Goal: Task Accomplishment & Management: Complete application form

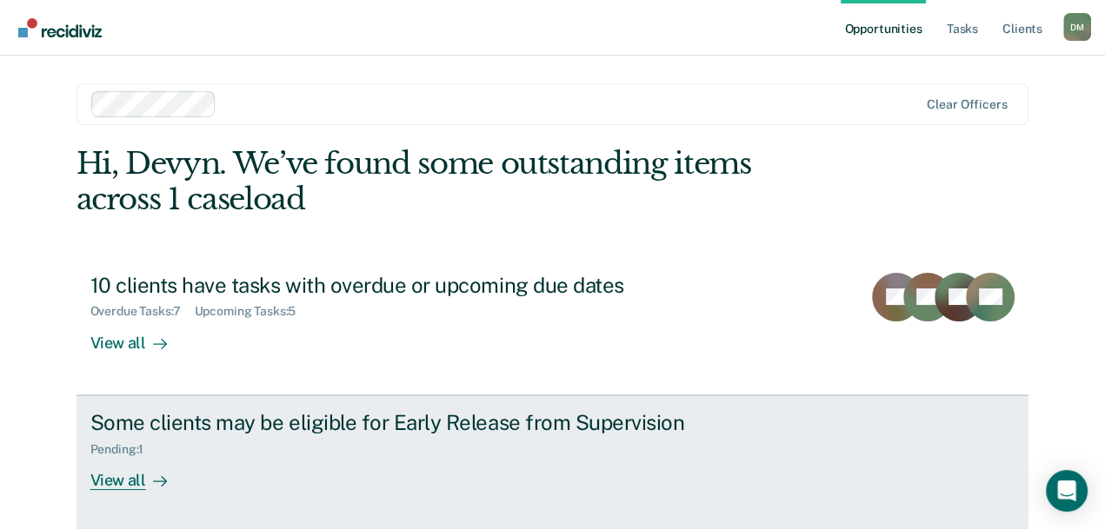
scroll to position [86, 0]
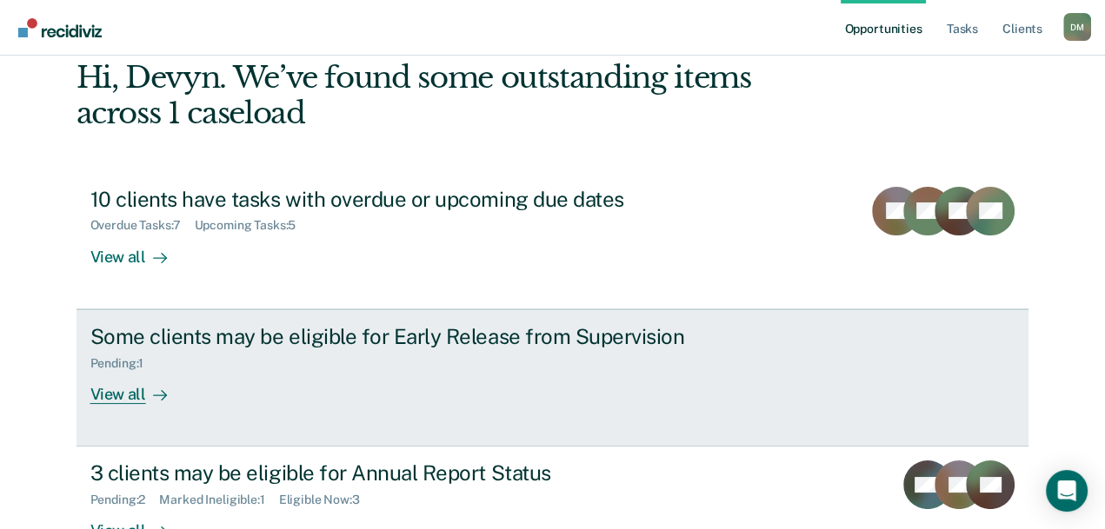
click at [301, 408] on link "Some clients may be eligible for Early Release from Supervision Pending : 1 Vie…" at bounding box center [552, 377] width 953 height 137
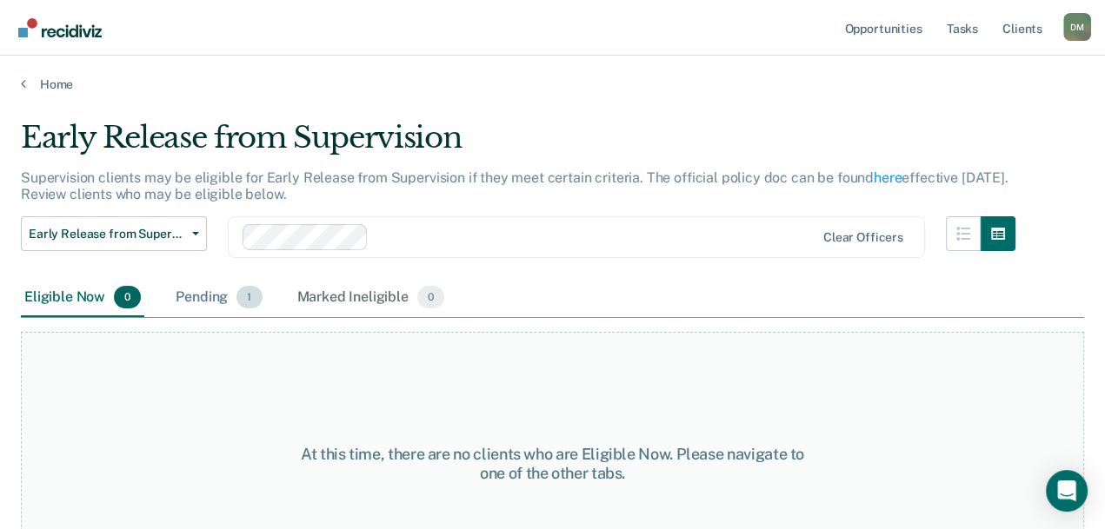
click at [222, 304] on div "Pending 1" at bounding box center [218, 298] width 93 height 38
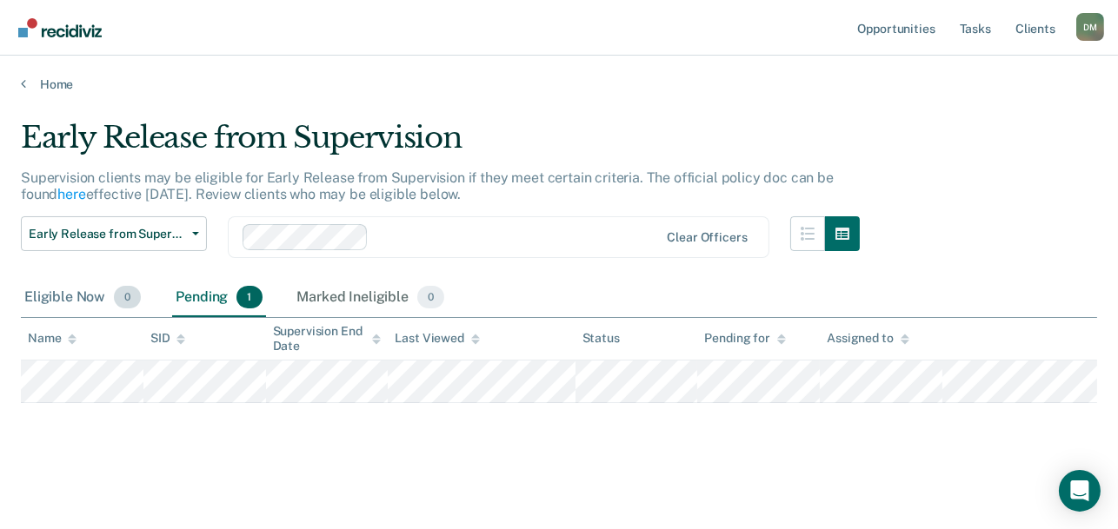
click at [64, 302] on div "Eligible Now 0" at bounding box center [82, 298] width 123 height 38
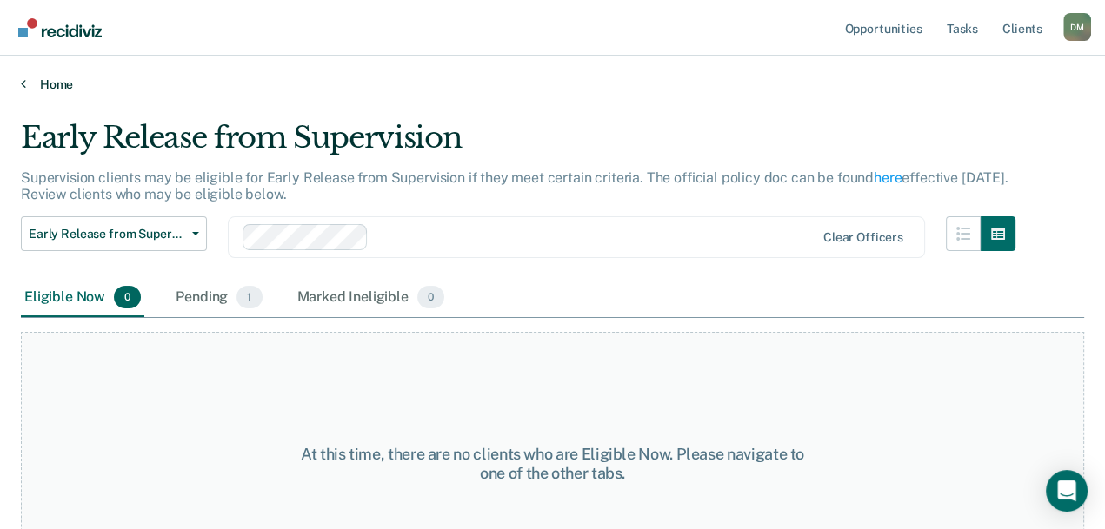
click at [43, 81] on link "Home" at bounding box center [552, 84] width 1063 height 16
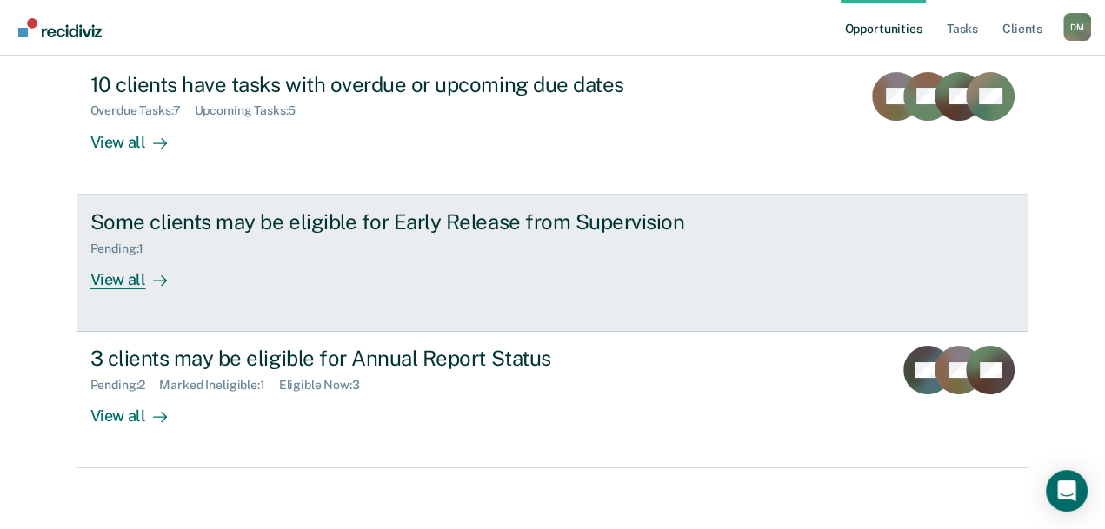
scroll to position [208, 0]
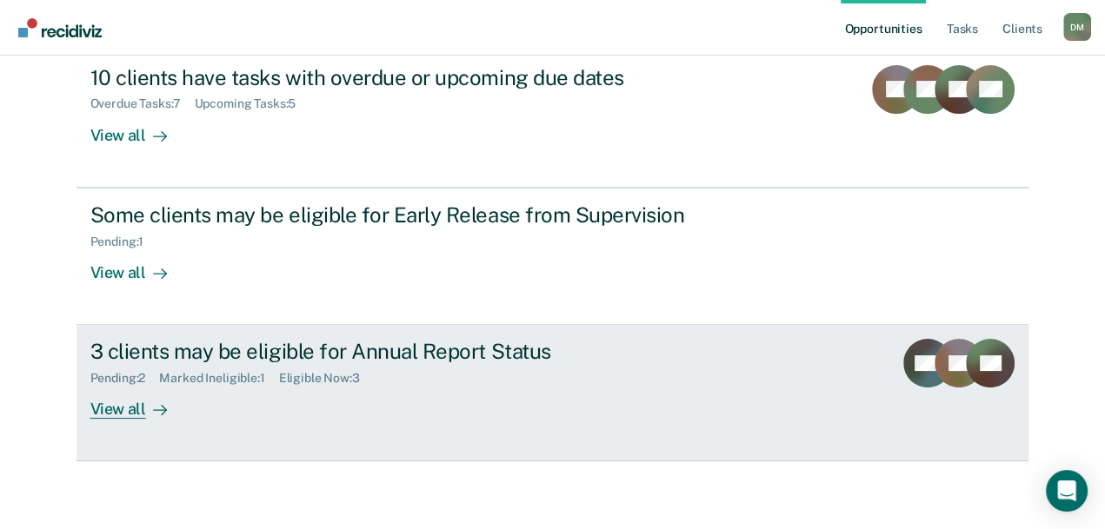
click at [278, 371] on div "Marked Ineligible : 1" at bounding box center [218, 378] width 119 height 15
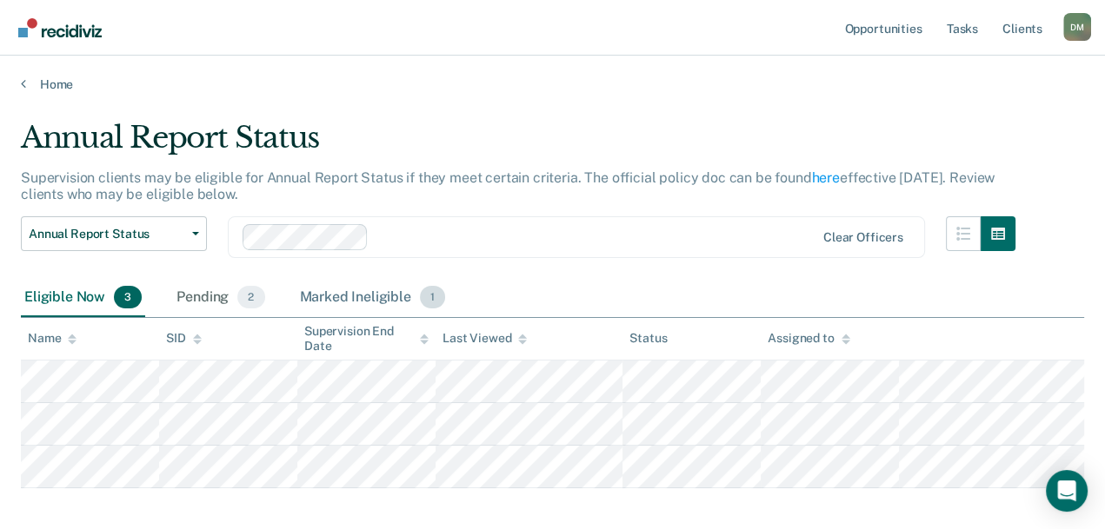
click at [334, 302] on div "Marked Ineligible 1" at bounding box center [372, 298] width 153 height 38
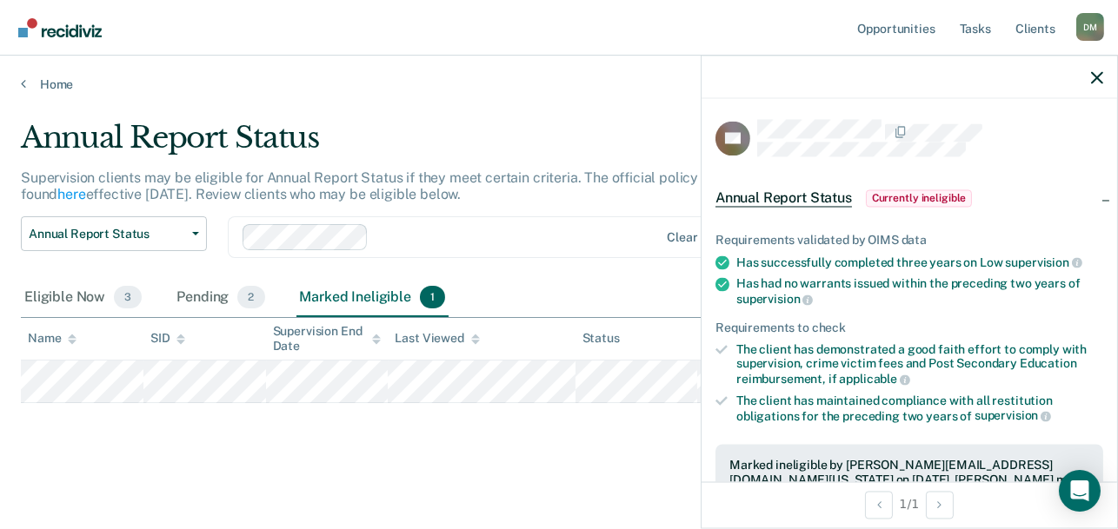
click at [613, 432] on div "Annual Report Status Supervision clients may be eligible for Annual Report Stat…" at bounding box center [559, 287] width 1076 height 335
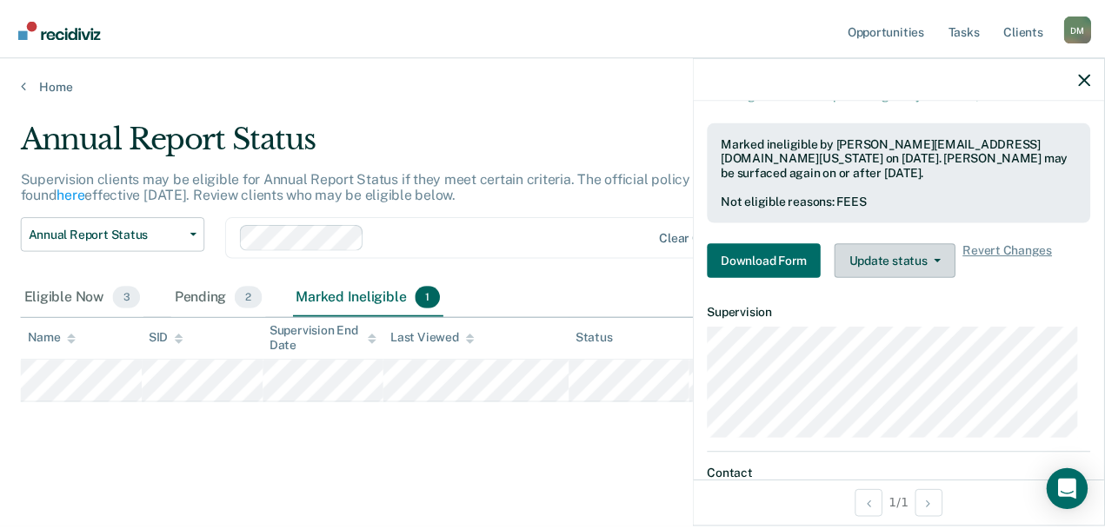
scroll to position [258, 0]
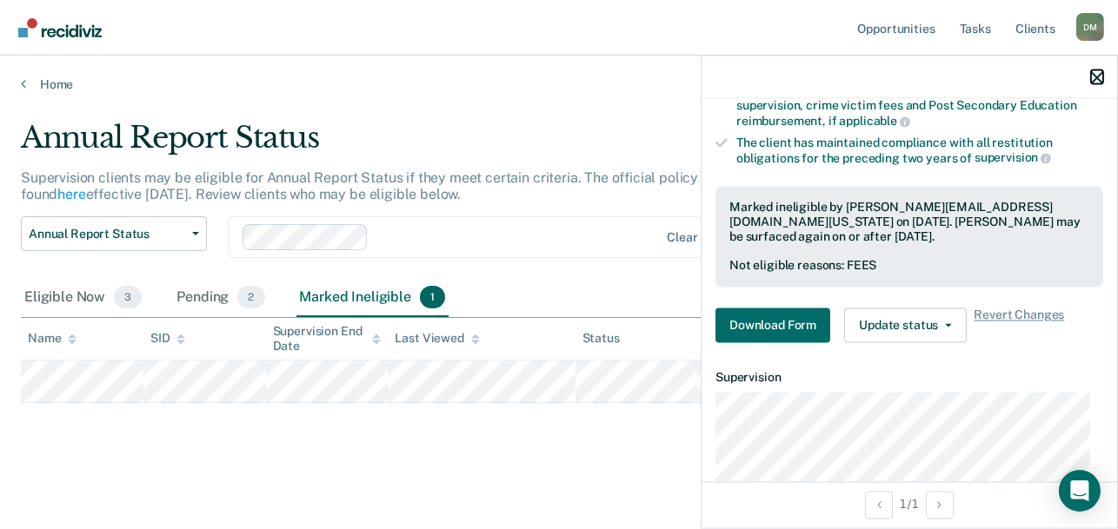
click at [1099, 83] on icon "button" at bounding box center [1097, 77] width 12 height 12
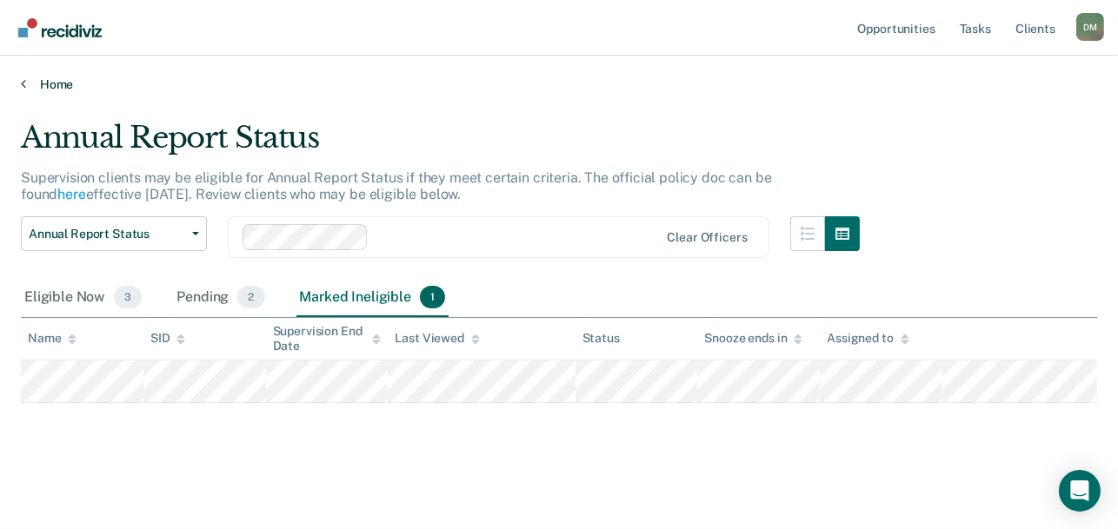
click at [56, 79] on link "Home" at bounding box center [559, 84] width 1076 height 16
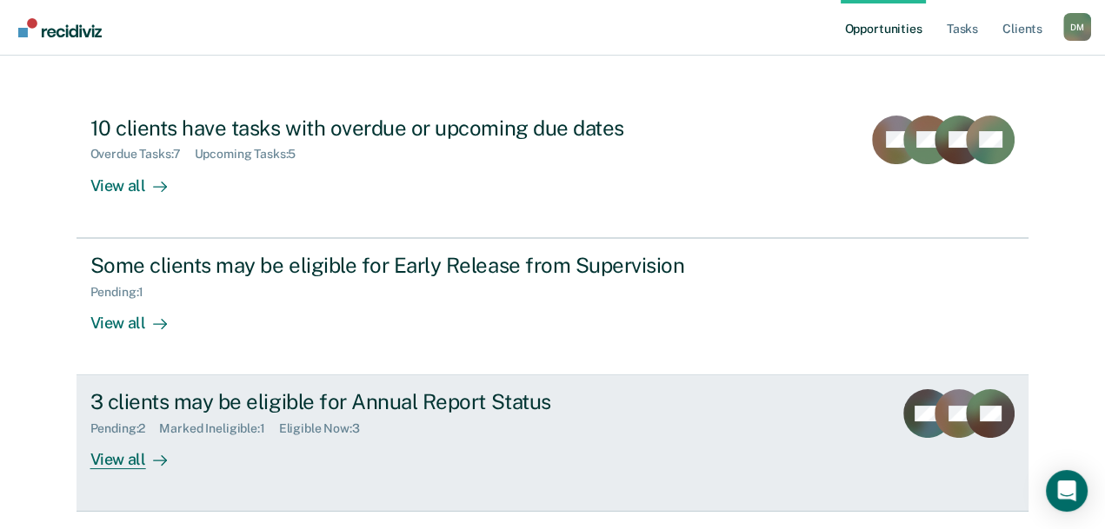
scroll to position [208, 0]
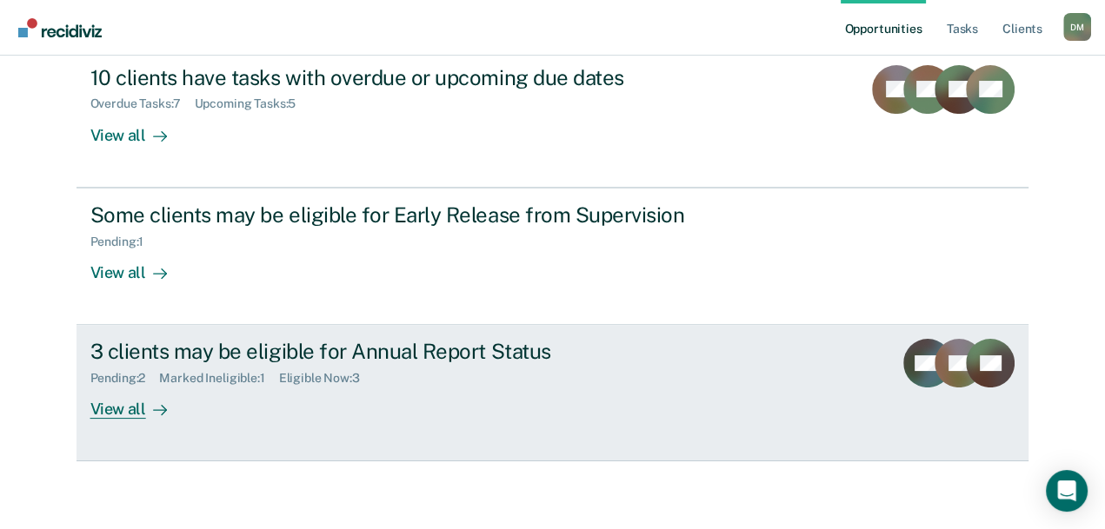
click at [278, 375] on div "Marked Ineligible : 1" at bounding box center [218, 378] width 119 height 15
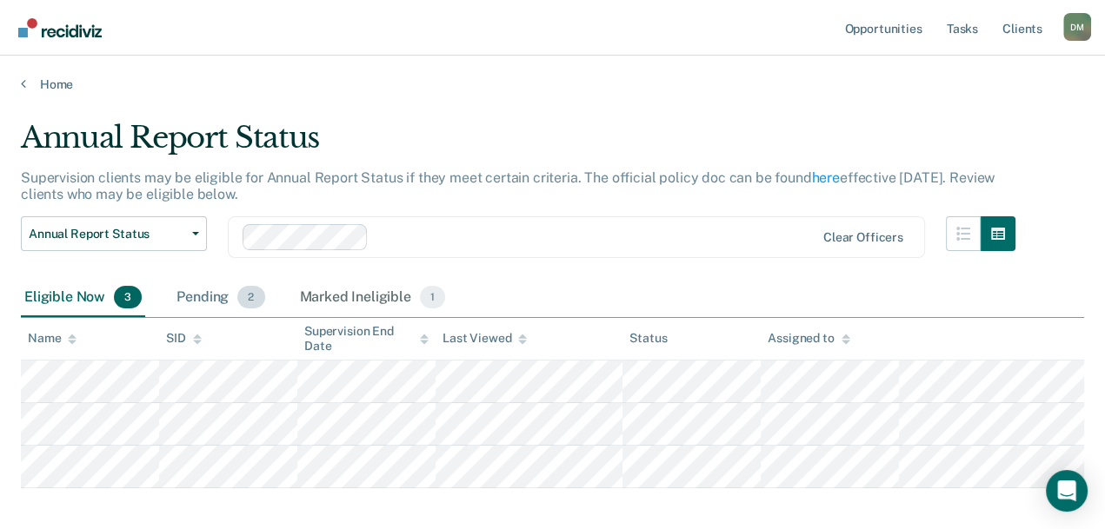
click at [229, 296] on div "Pending 2" at bounding box center [220, 298] width 95 height 38
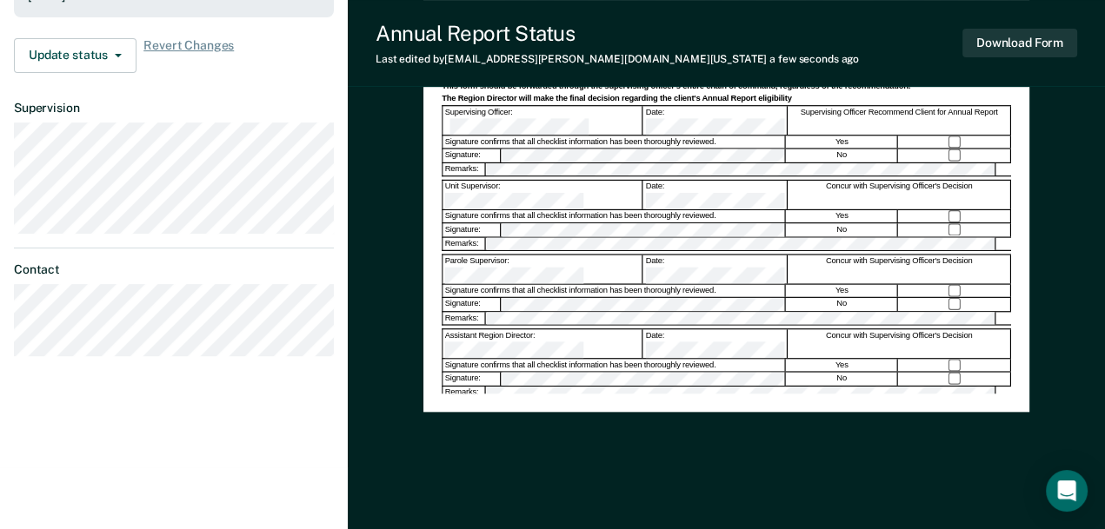
scroll to position [347, 0]
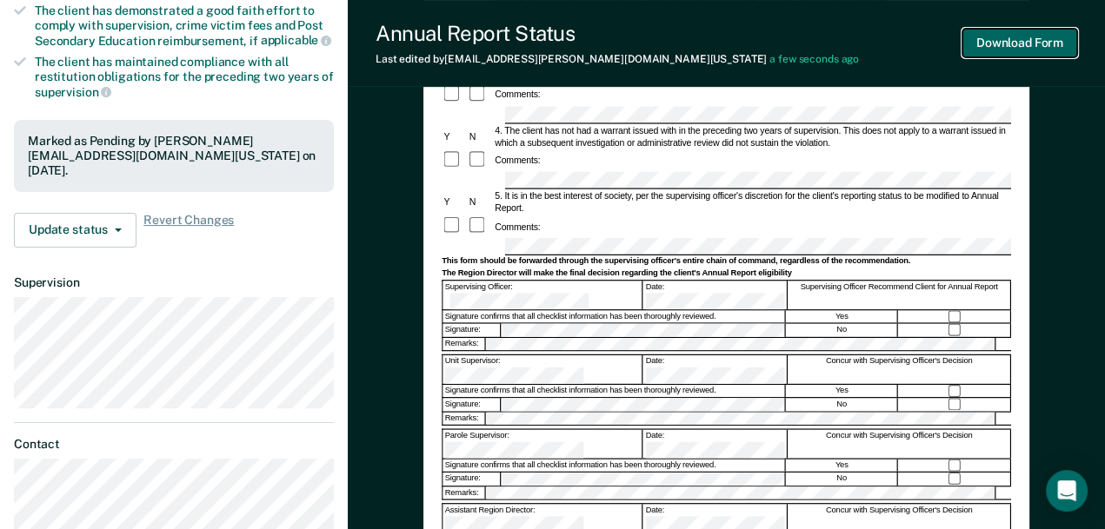
click at [1013, 40] on button "Download Form" at bounding box center [1019, 43] width 115 height 29
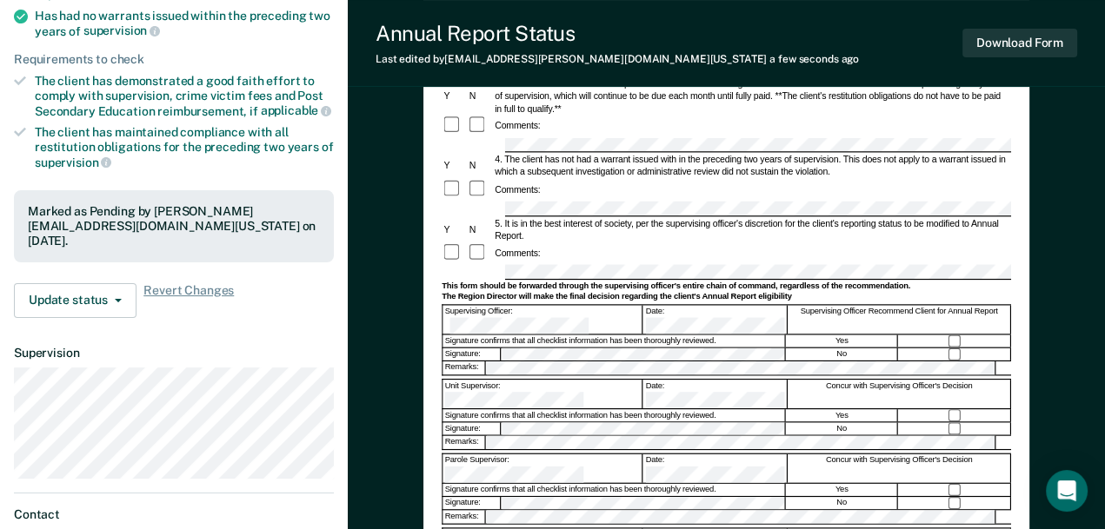
scroll to position [173, 0]
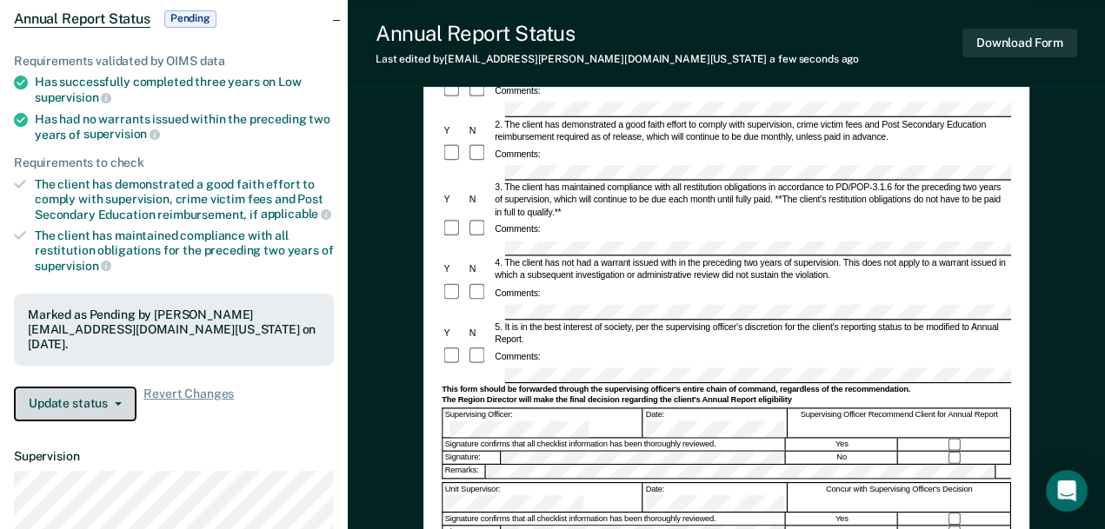
click at [91, 401] on button "Update status" at bounding box center [75, 404] width 123 height 35
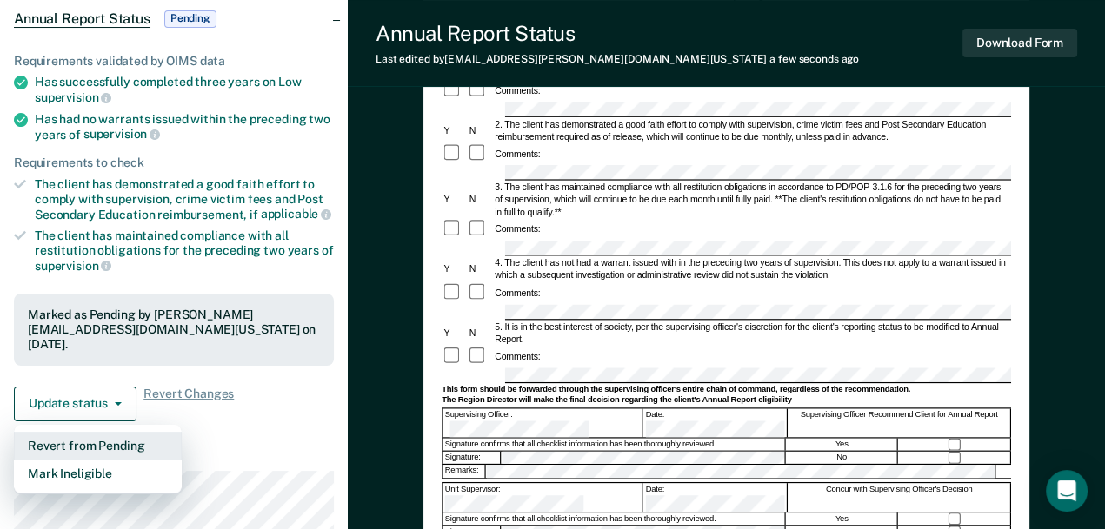
click at [101, 444] on button "Revert from Pending" at bounding box center [98, 446] width 168 height 28
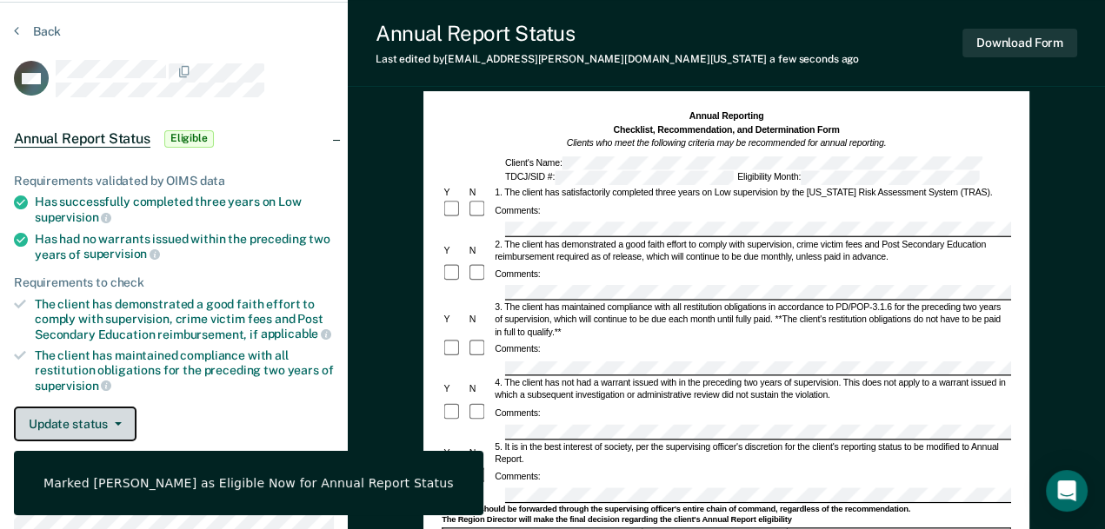
scroll to position [0, 0]
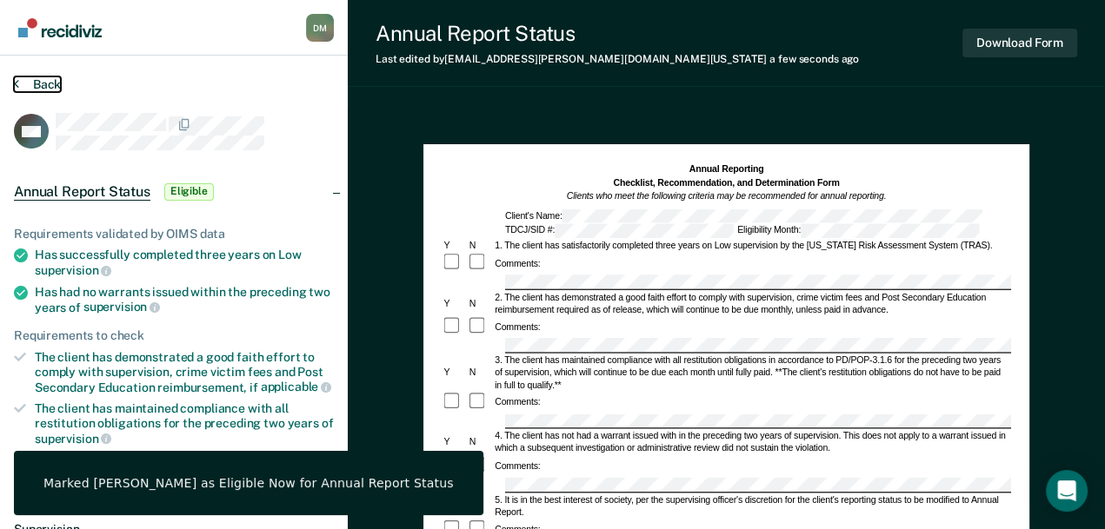
click at [42, 83] on button "Back" at bounding box center [37, 84] width 47 height 16
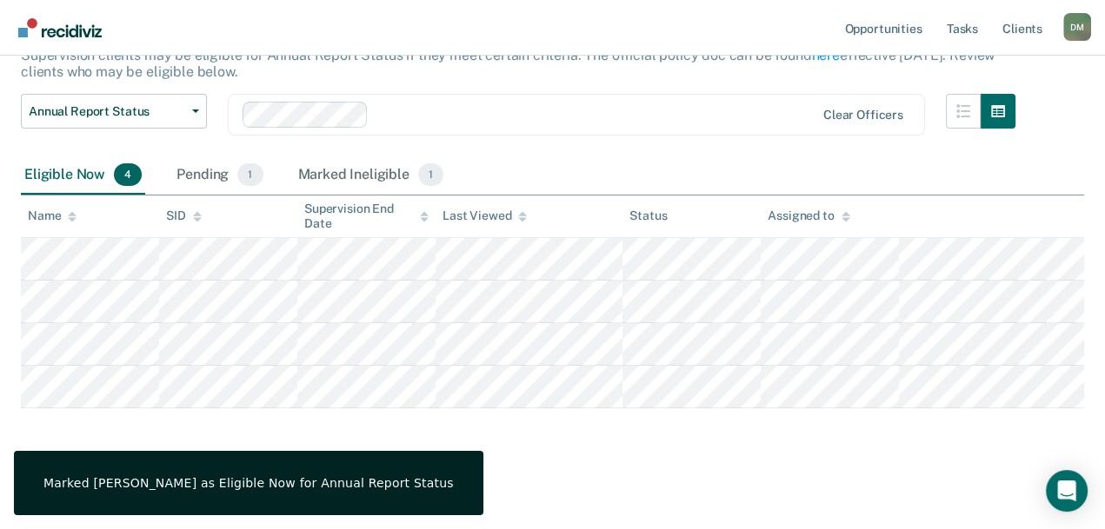
scroll to position [125, 0]
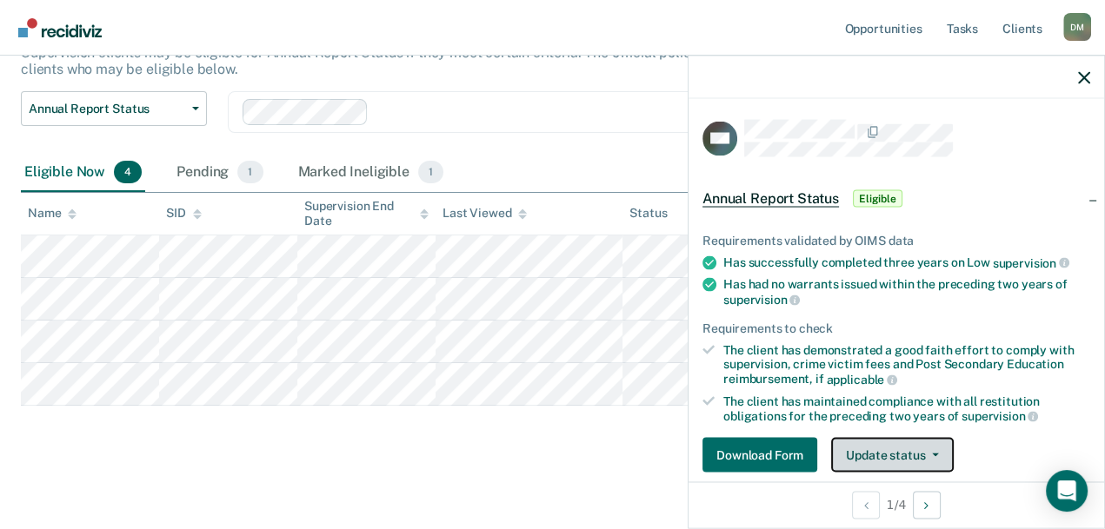
click at [885, 456] on button "Update status" at bounding box center [892, 455] width 123 height 35
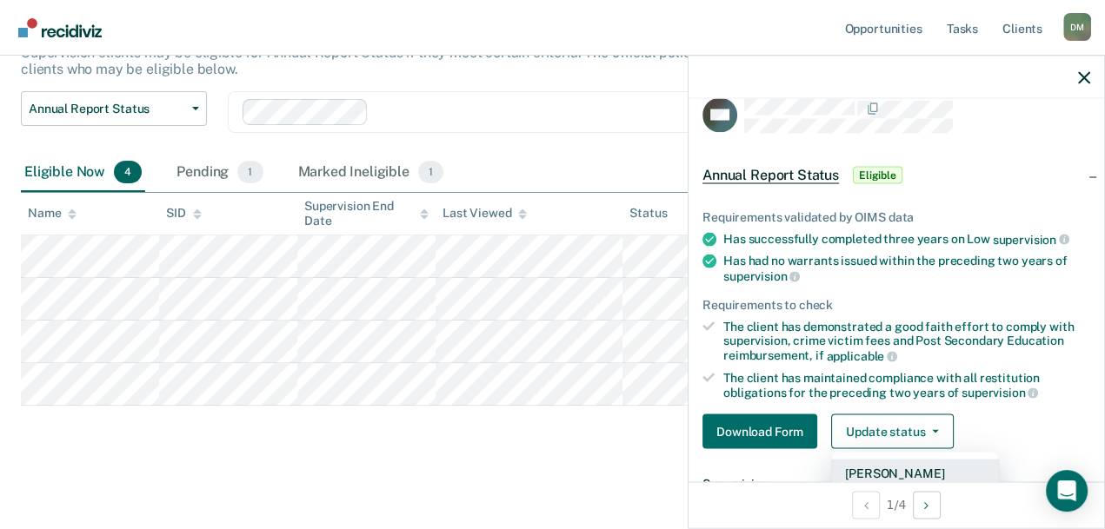
click at [886, 462] on button "Mark Pending" at bounding box center [915, 474] width 168 height 28
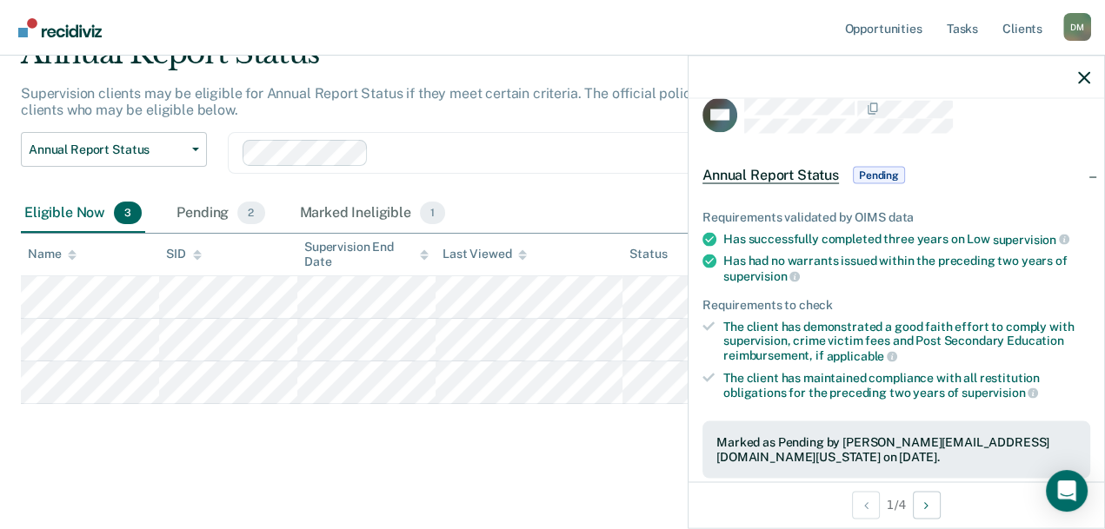
scroll to position [83, 0]
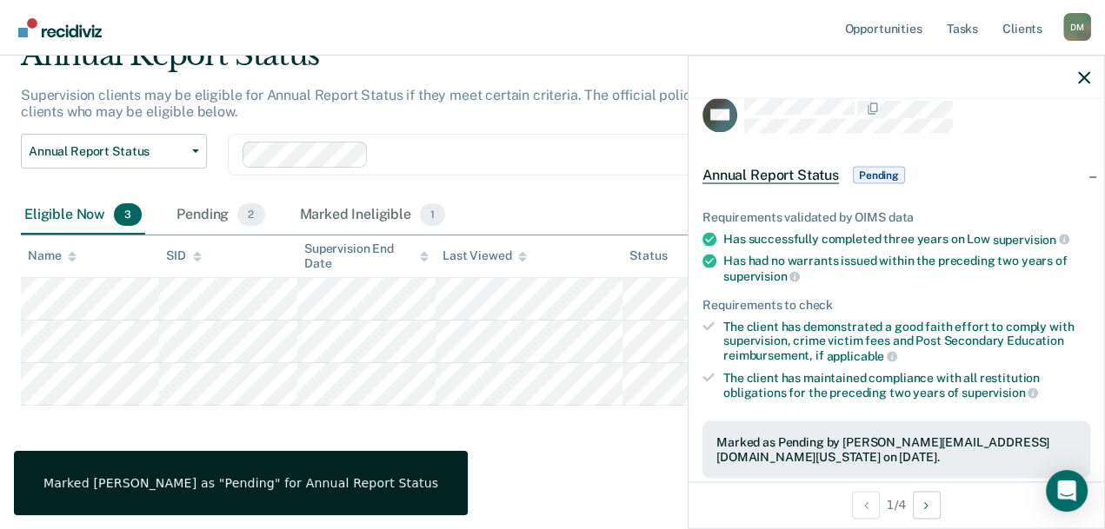
click at [526, 458] on main "Annual Report Status Supervision clients may be eligible for Annual Report Stat…" at bounding box center [552, 268] width 1105 height 516
click at [1085, 77] on icon "button" at bounding box center [1084, 77] width 12 height 12
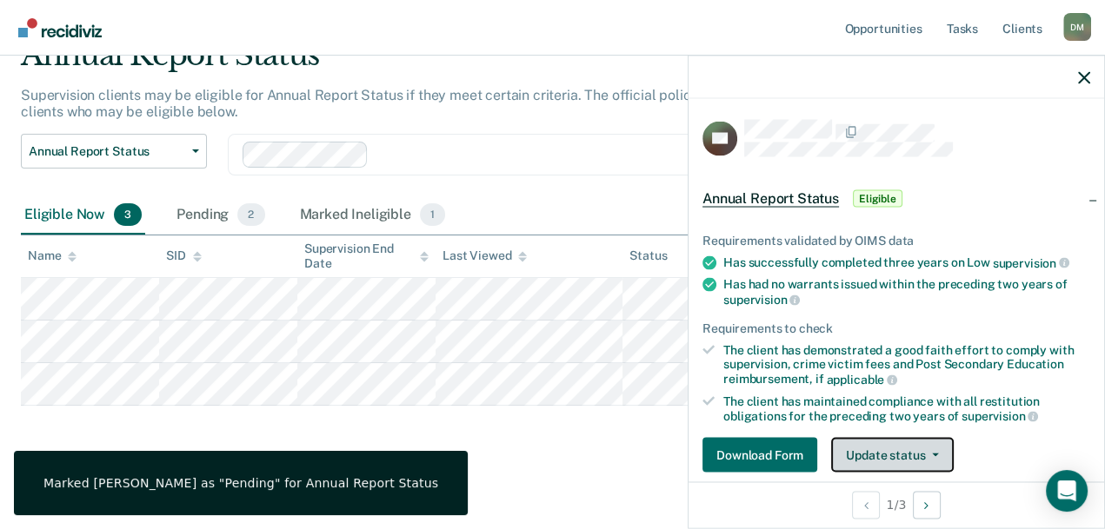
click at [890, 454] on button "Update status" at bounding box center [892, 455] width 123 height 35
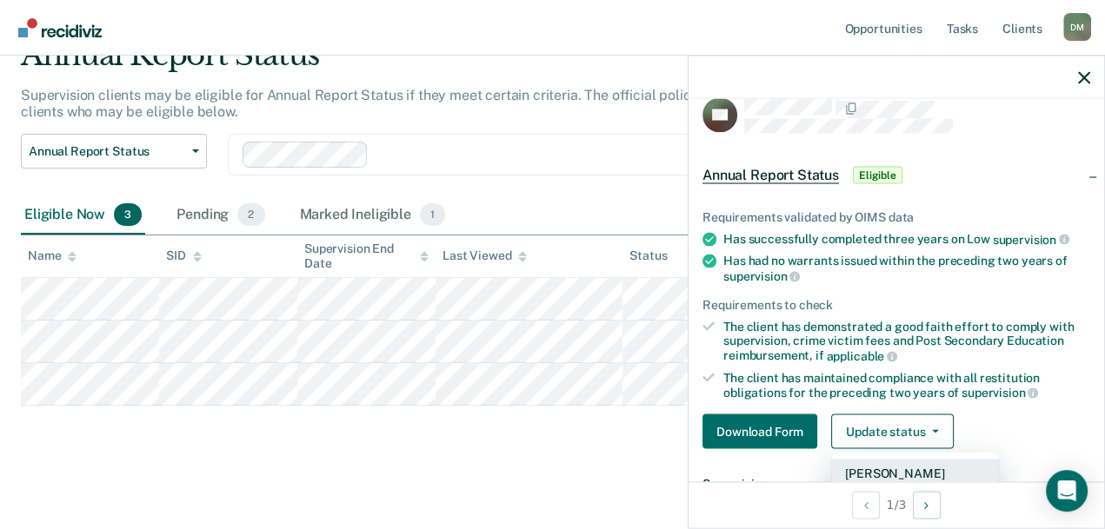
click at [890, 460] on button "Mark Pending" at bounding box center [915, 474] width 168 height 28
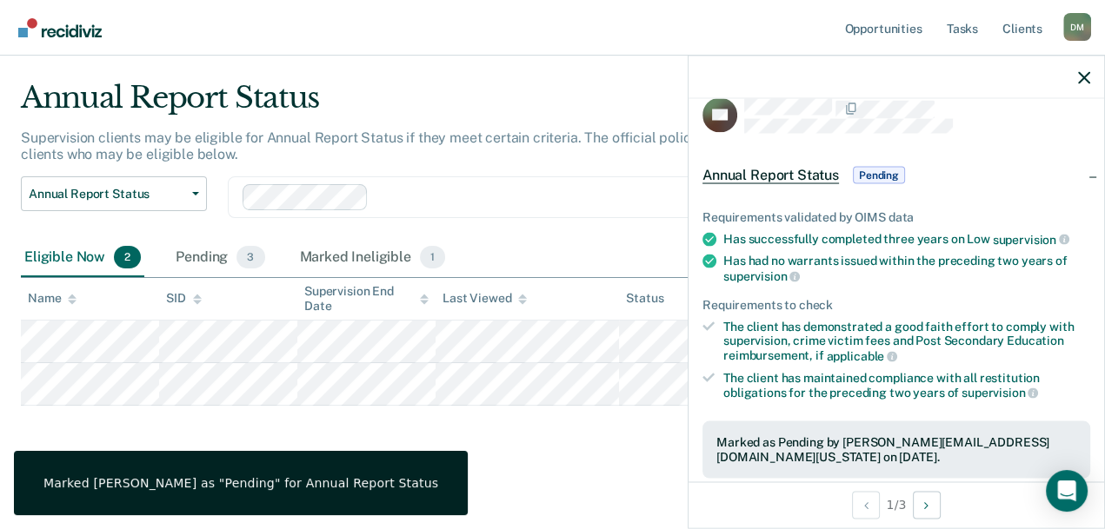
click at [624, 466] on main "Annual Report Status Supervision clients may be eligible for Annual Report Stat…" at bounding box center [552, 289] width 1105 height 474
click at [1086, 79] on icon "button" at bounding box center [1084, 77] width 12 height 12
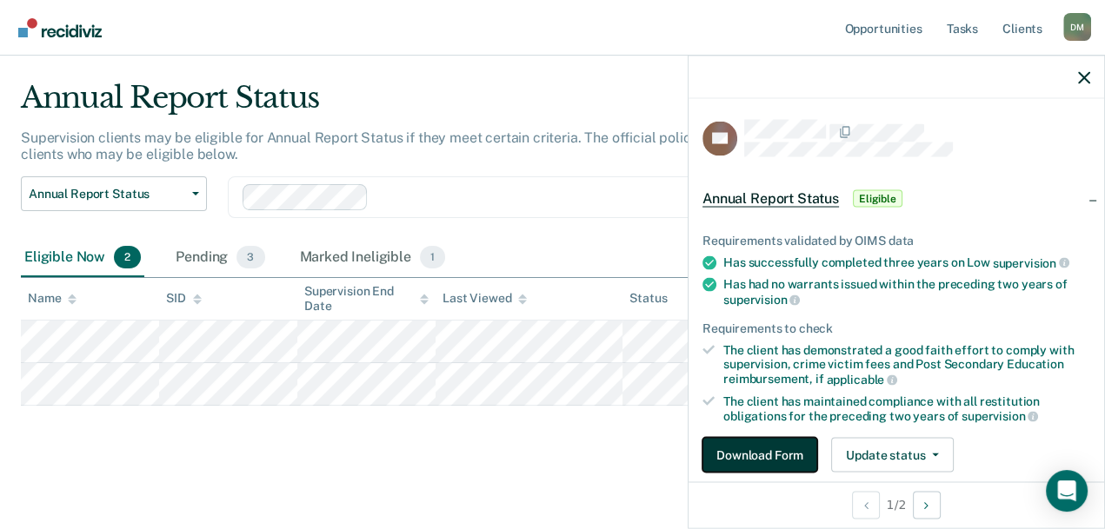
click at [789, 448] on button "Download Form" at bounding box center [759, 455] width 115 height 35
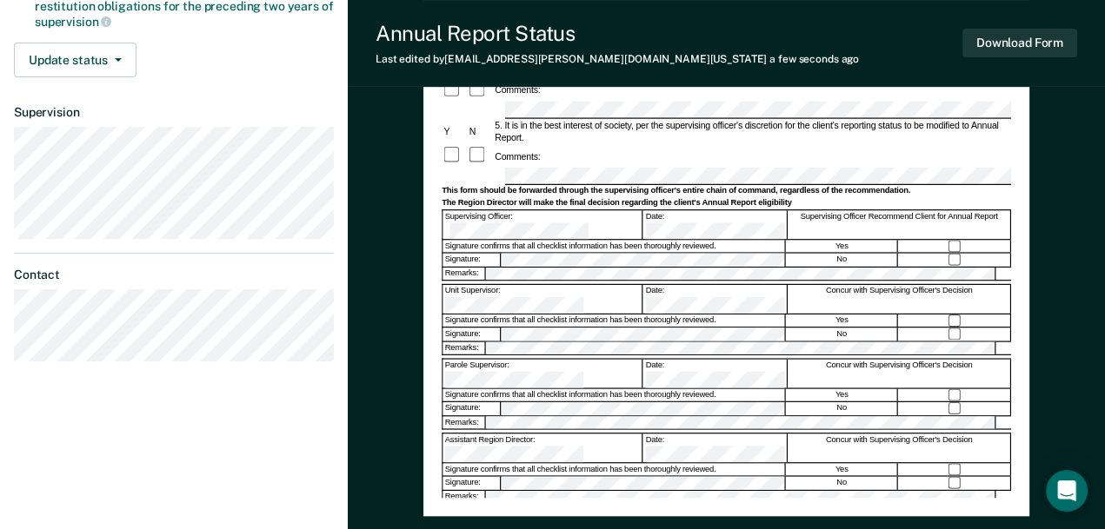
scroll to position [539, 0]
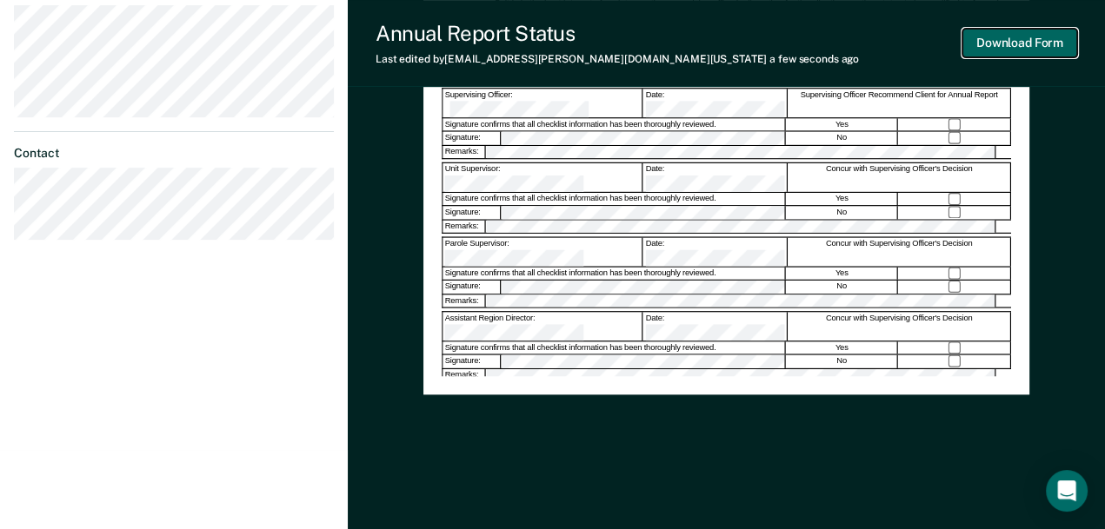
click at [1043, 38] on button "Download Form" at bounding box center [1019, 43] width 115 height 29
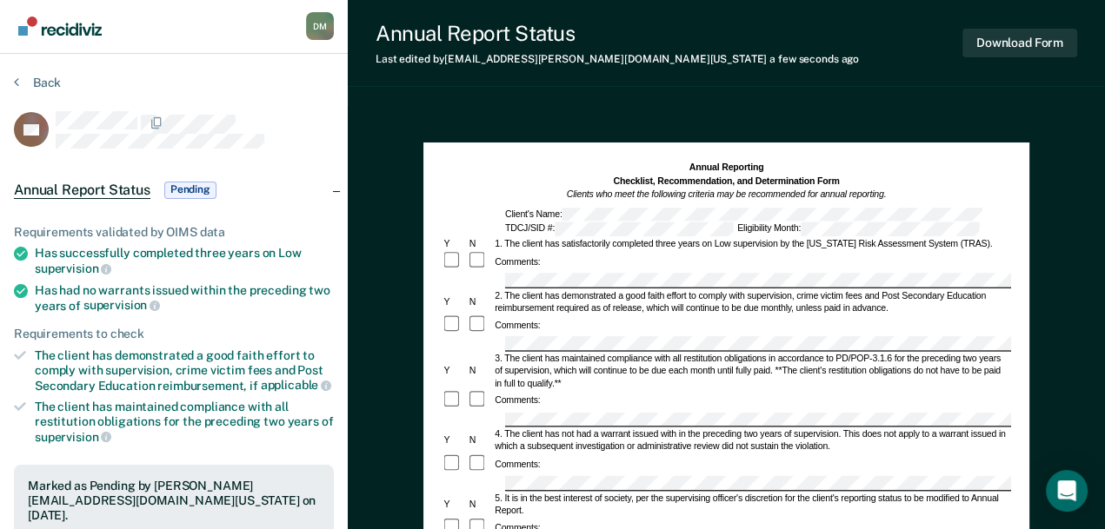
scroll to position [0, 0]
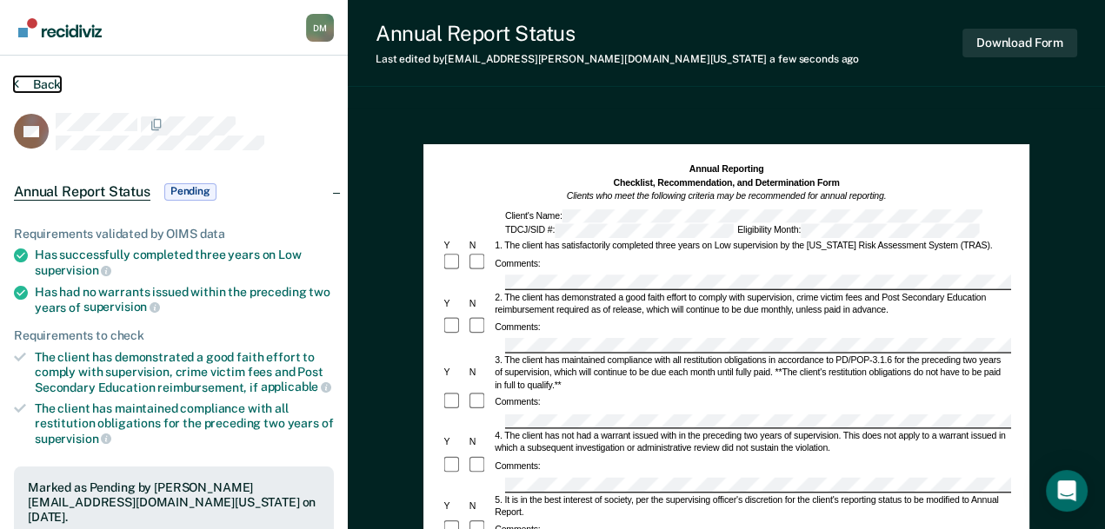
click at [36, 83] on button "Back" at bounding box center [37, 84] width 47 height 16
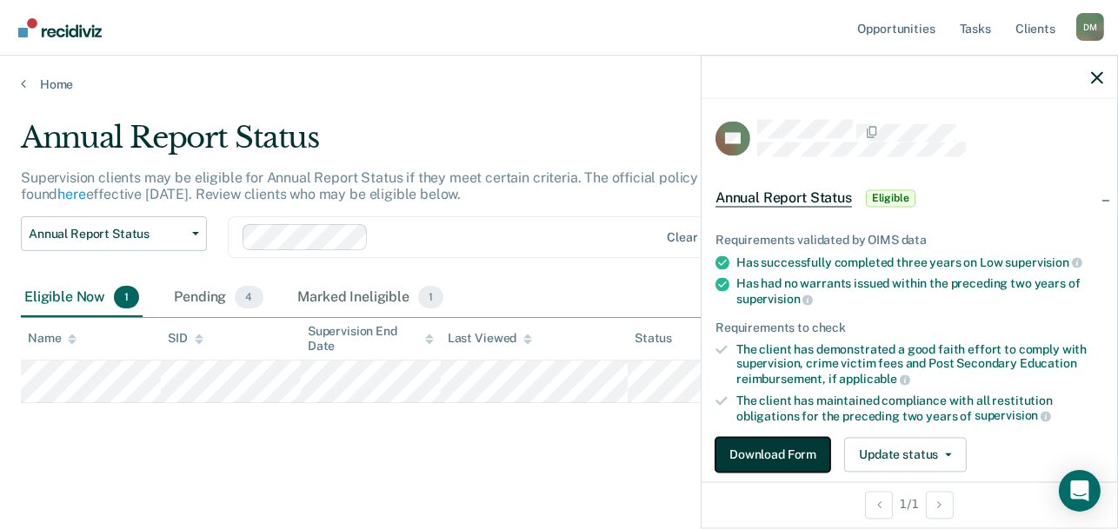
click at [787, 444] on button "Download Form" at bounding box center [772, 455] width 115 height 35
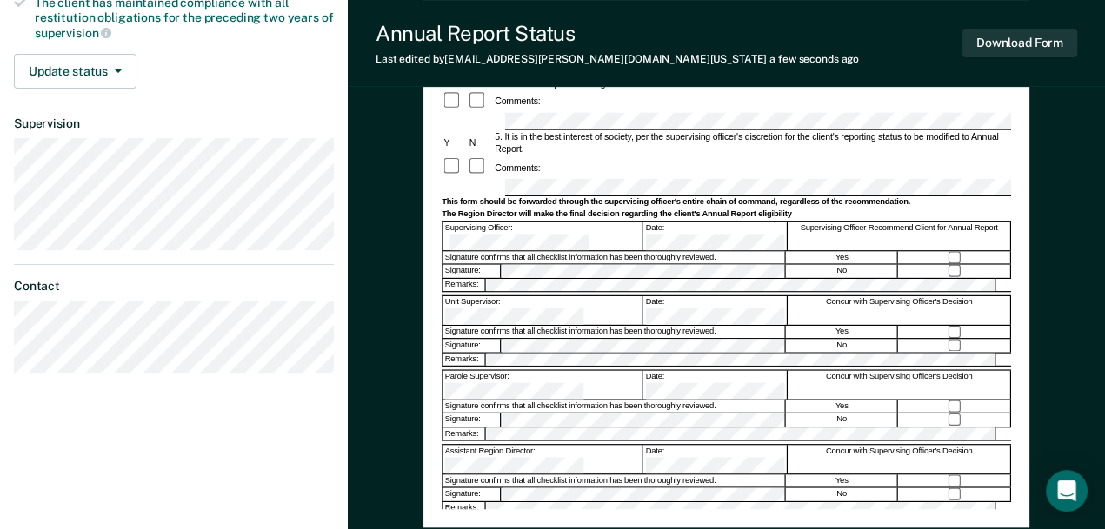
scroll to position [434, 0]
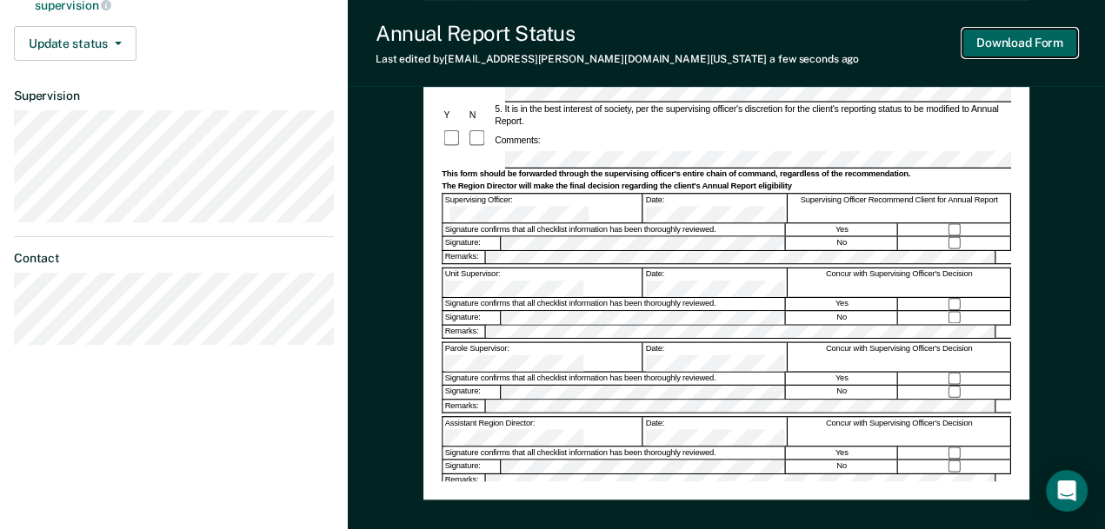
click at [996, 39] on button "Download Form" at bounding box center [1019, 43] width 115 height 29
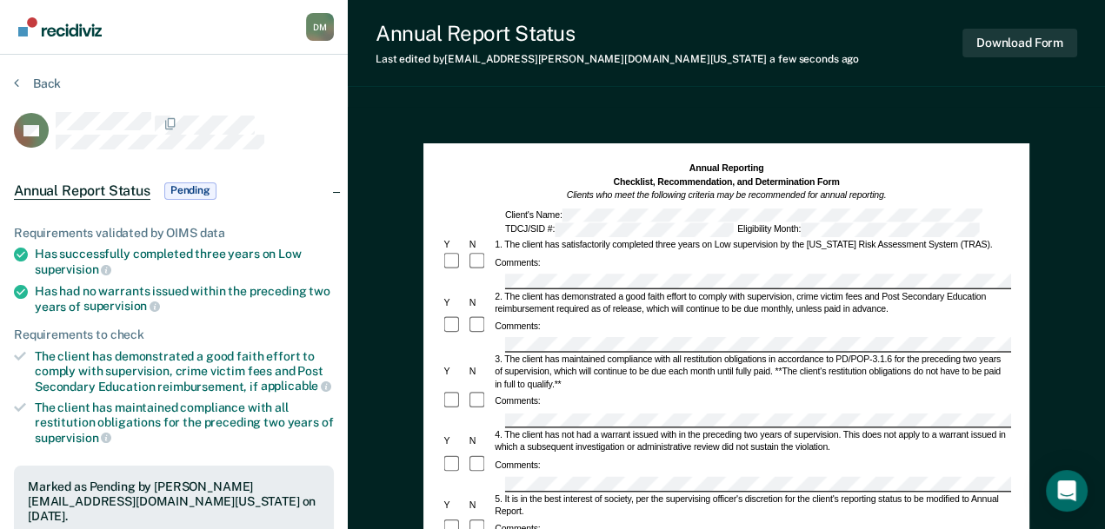
scroll to position [0, 0]
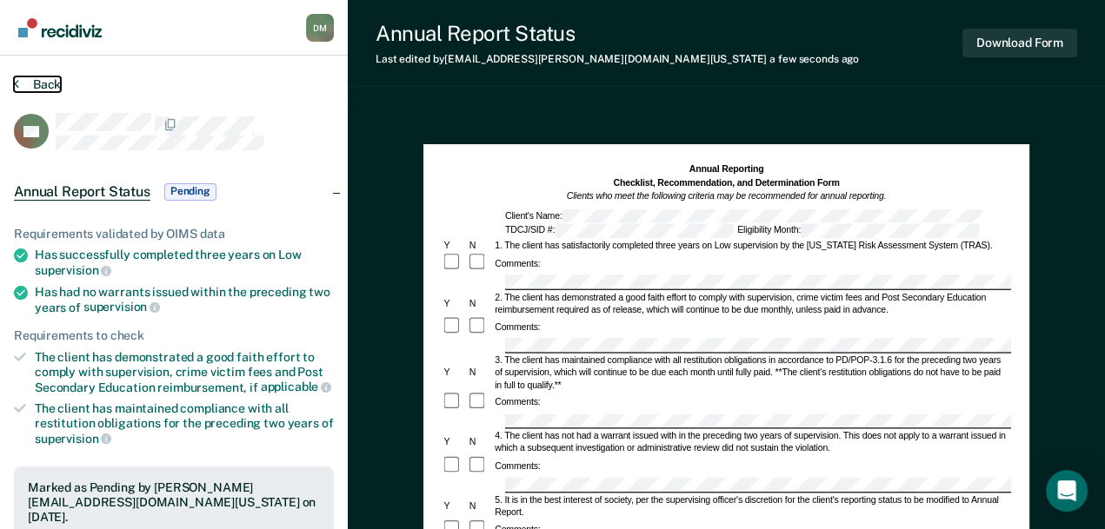
click at [37, 83] on button "Back" at bounding box center [37, 84] width 47 height 16
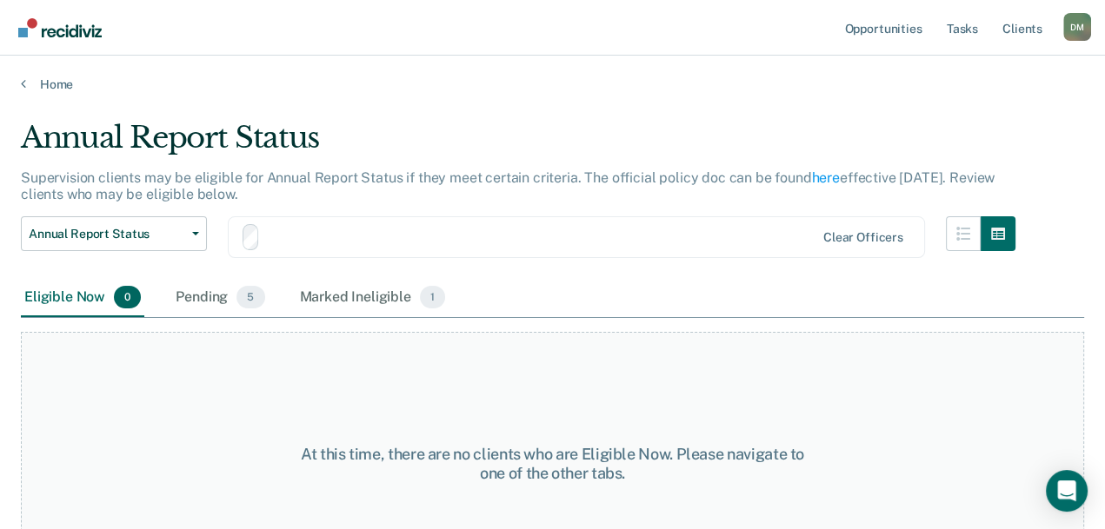
scroll to position [40, 0]
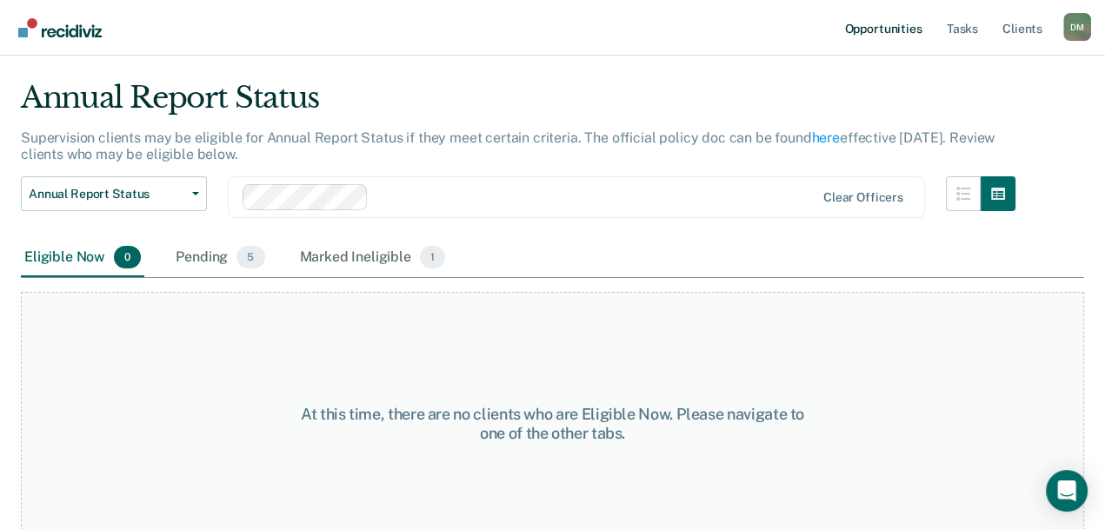
click at [884, 22] on link "Opportunities" at bounding box center [883, 28] width 84 height 56
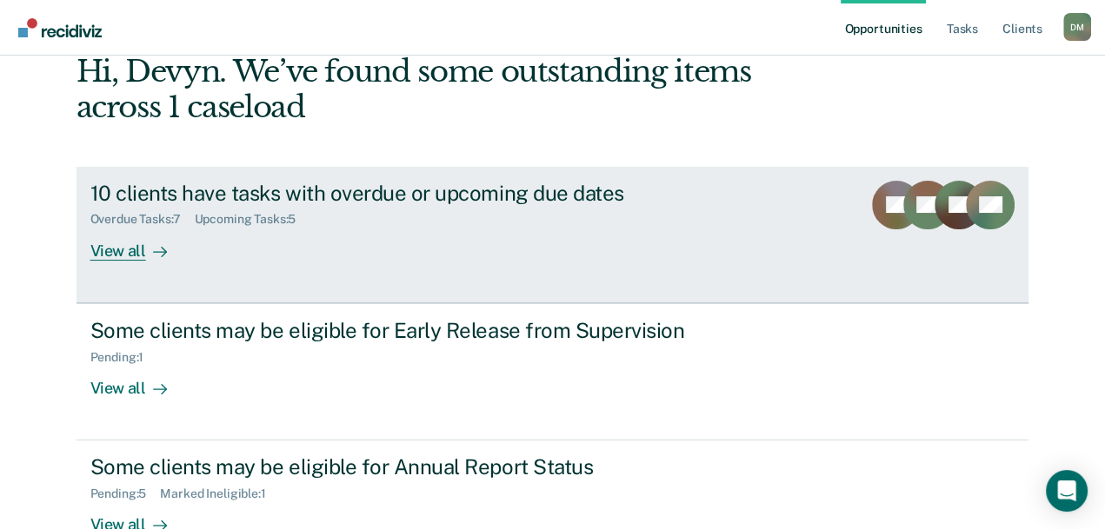
scroll to position [208, 0]
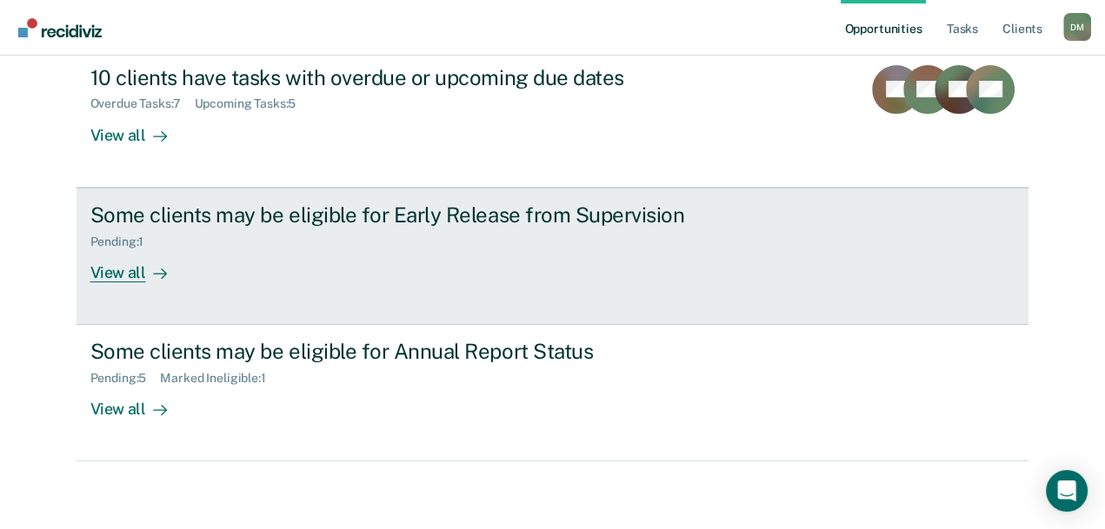
click at [416, 284] on link "Some clients may be eligible for Early Release from Supervision Pending : 1 Vie…" at bounding box center [552, 256] width 953 height 137
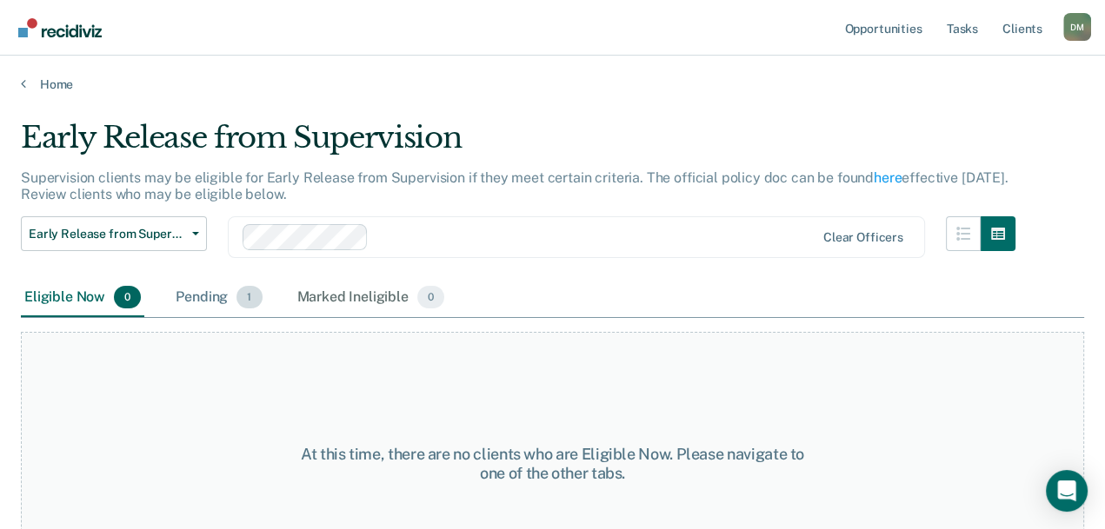
click at [213, 303] on div "Pending 1" at bounding box center [218, 298] width 93 height 38
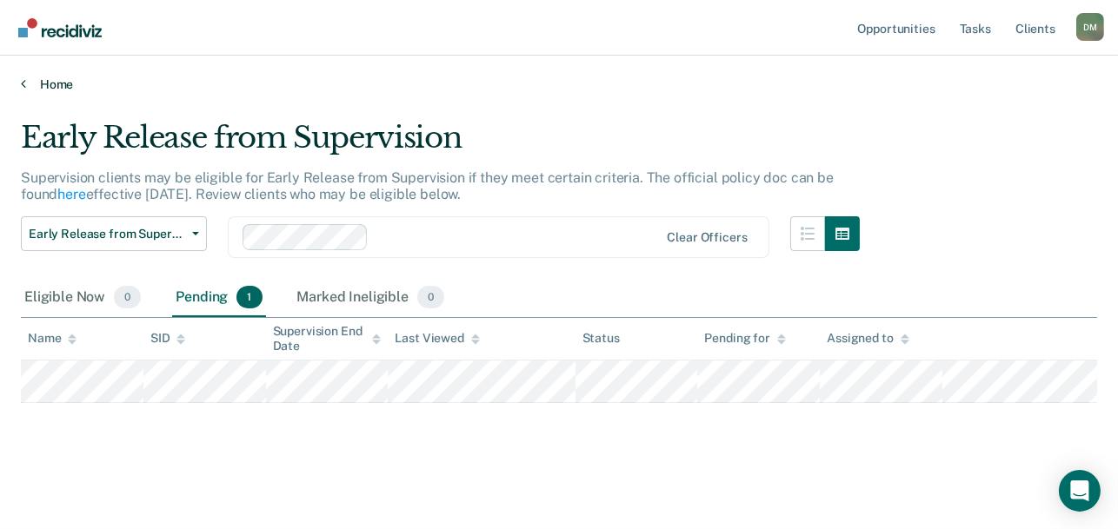
click at [62, 87] on link "Home" at bounding box center [559, 84] width 1076 height 16
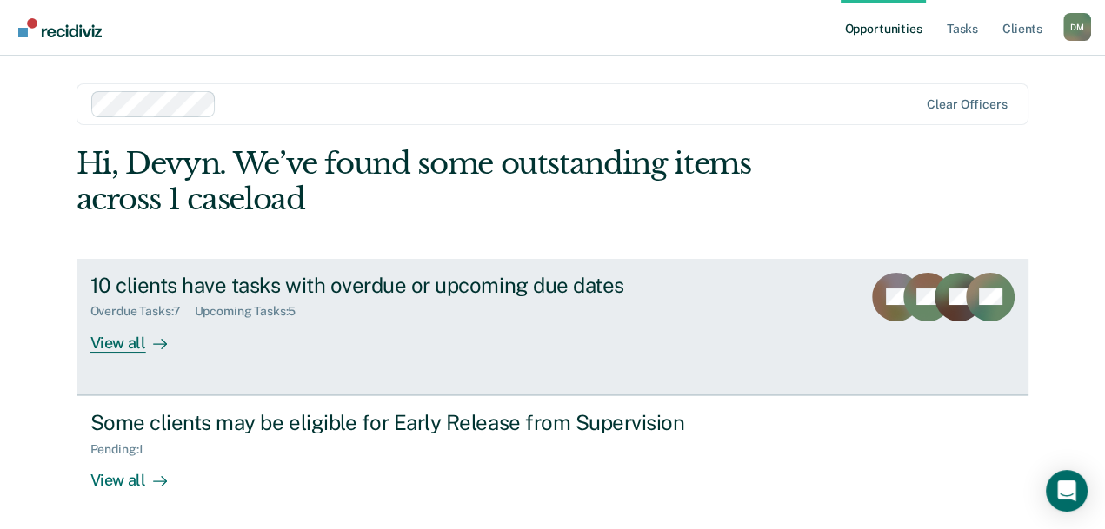
click at [291, 284] on div "10 clients have tasks with overdue or upcoming due dates" at bounding box center [395, 285] width 610 height 25
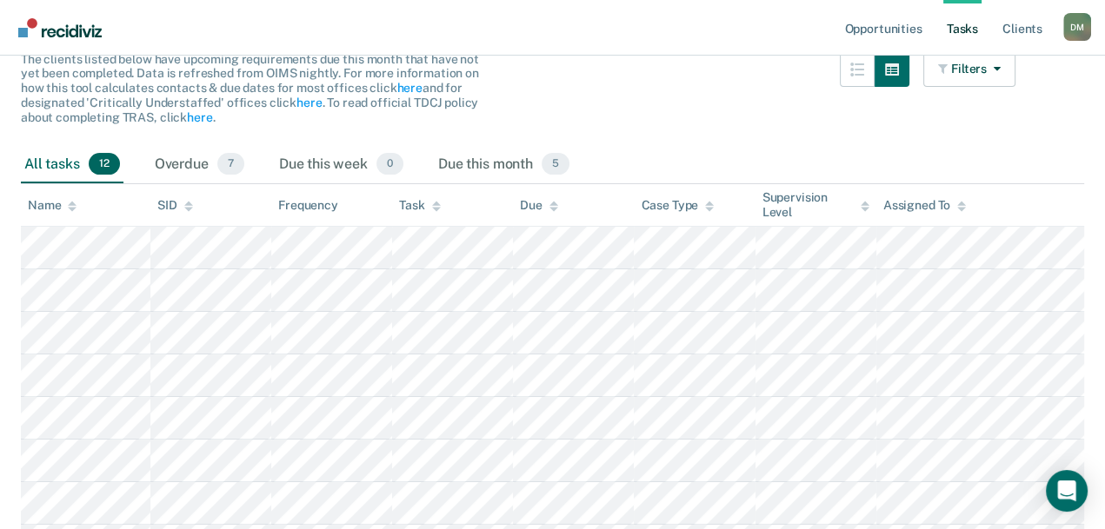
scroll to position [22, 0]
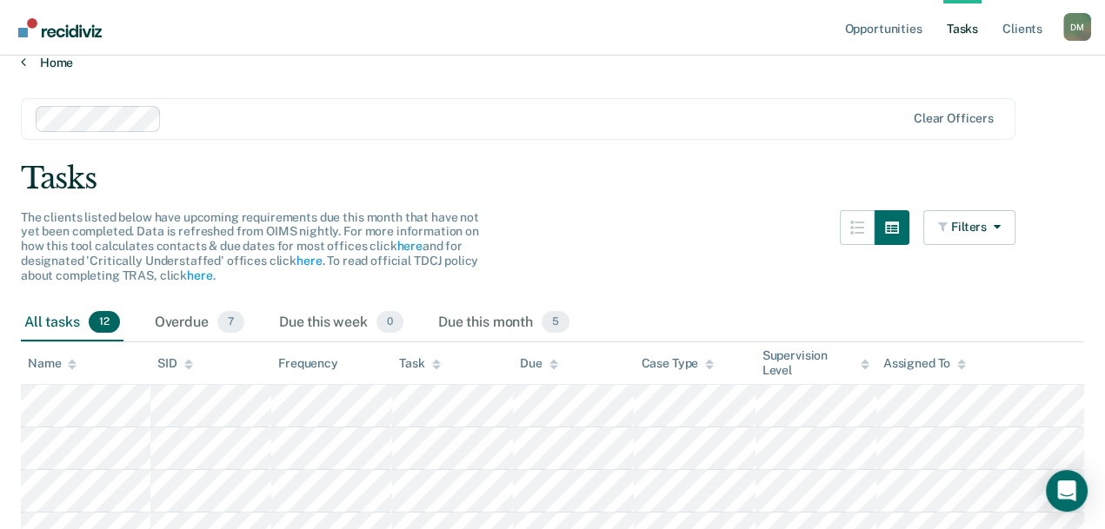
click at [50, 59] on link "Home" at bounding box center [552, 63] width 1063 height 16
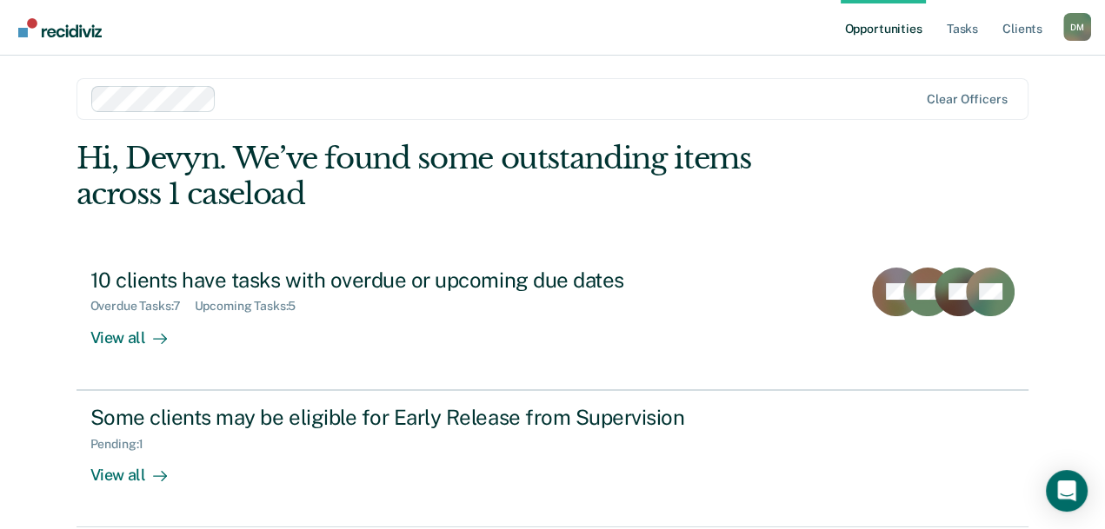
scroll to position [138, 0]
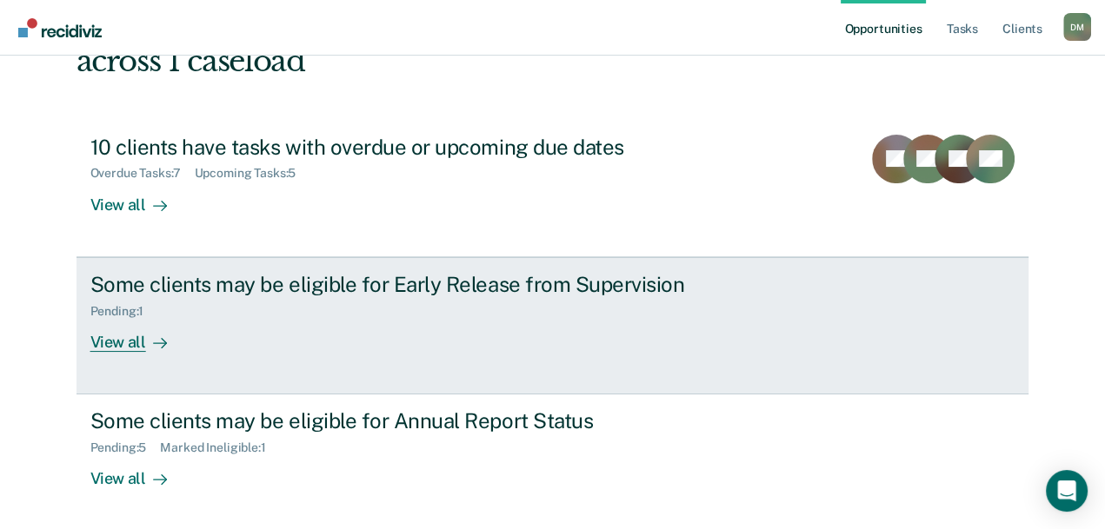
click at [435, 304] on div "Pending : 1" at bounding box center [395, 308] width 610 height 22
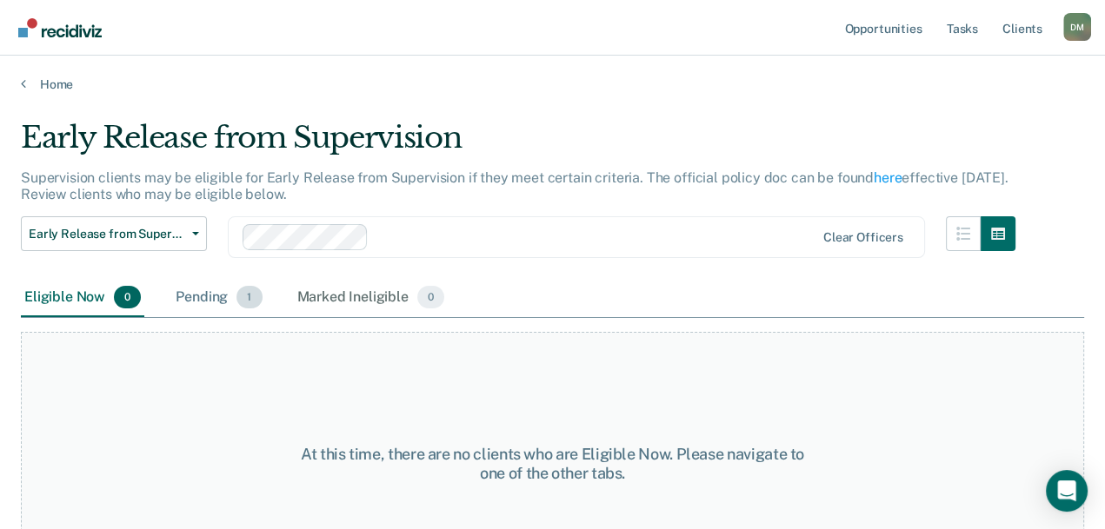
click at [240, 300] on span "1" at bounding box center [248, 297] width 25 height 23
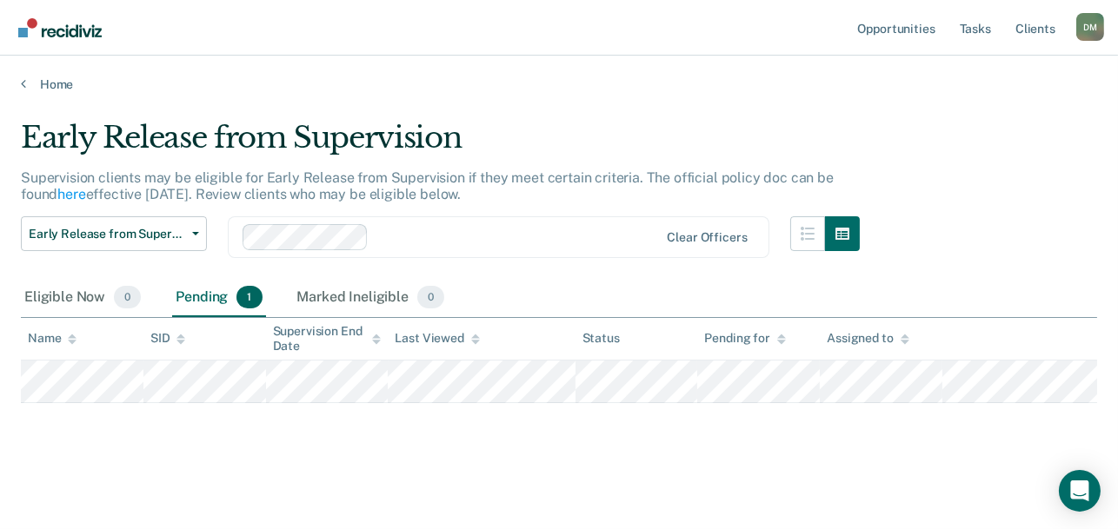
click at [44, 340] on div "Name" at bounding box center [52, 338] width 49 height 15
click at [55, 89] on link "Home" at bounding box center [559, 84] width 1076 height 16
